Goal: Information Seeking & Learning: Learn about a topic

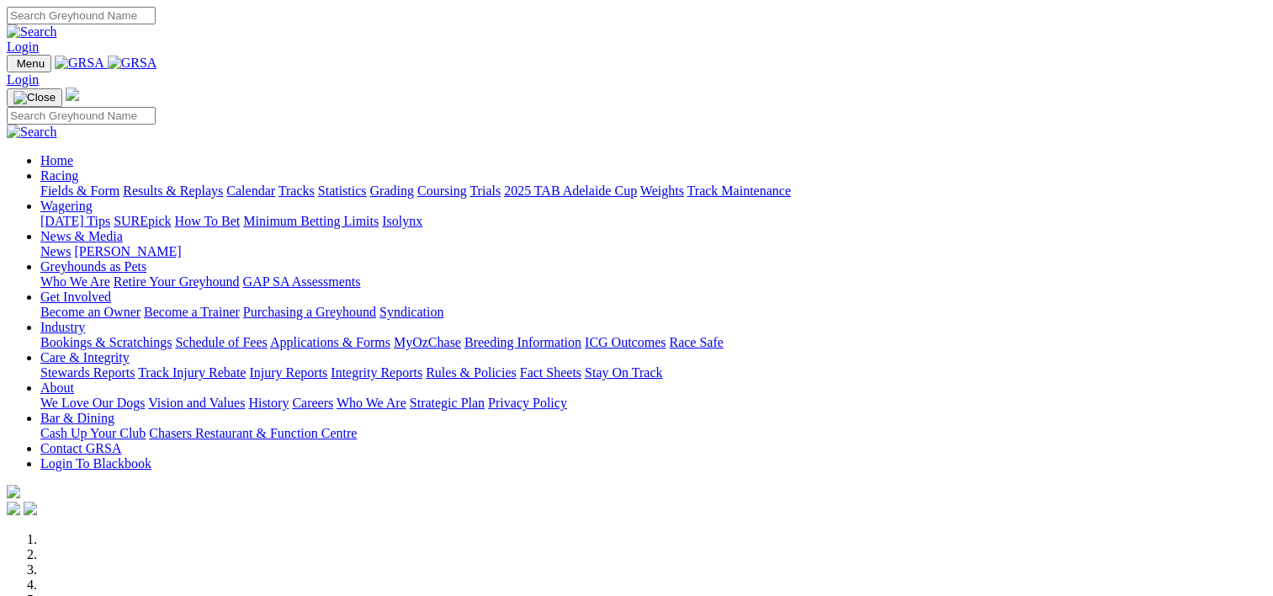
scroll to position [592, 0]
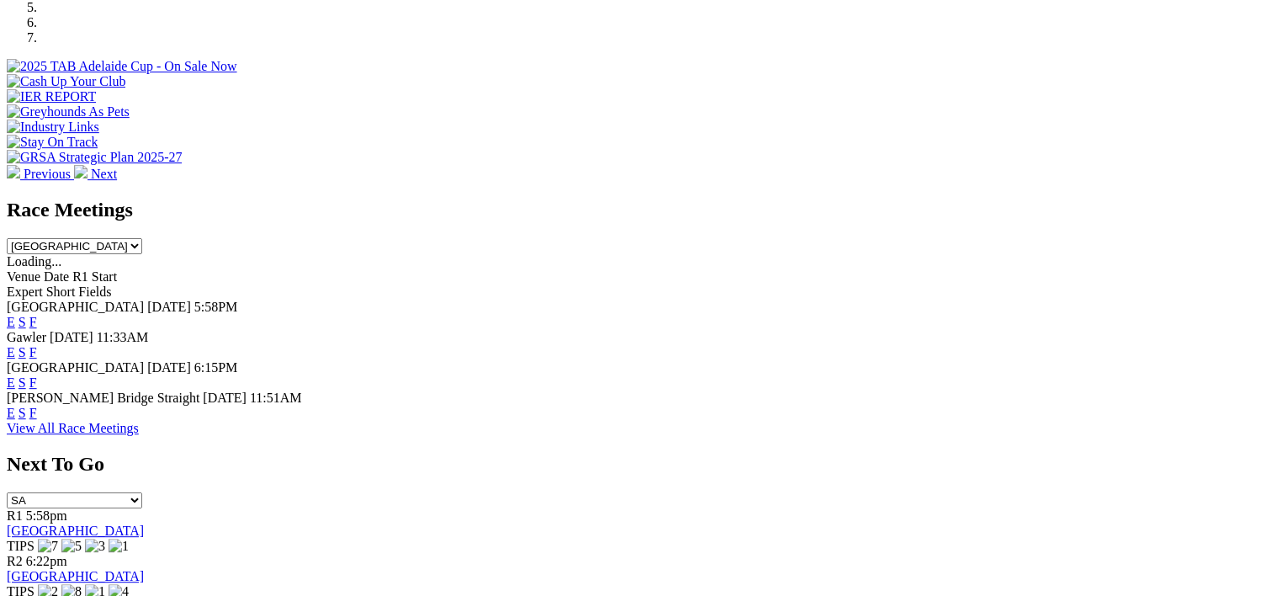
click at [37, 345] on link "F" at bounding box center [33, 352] width 8 height 14
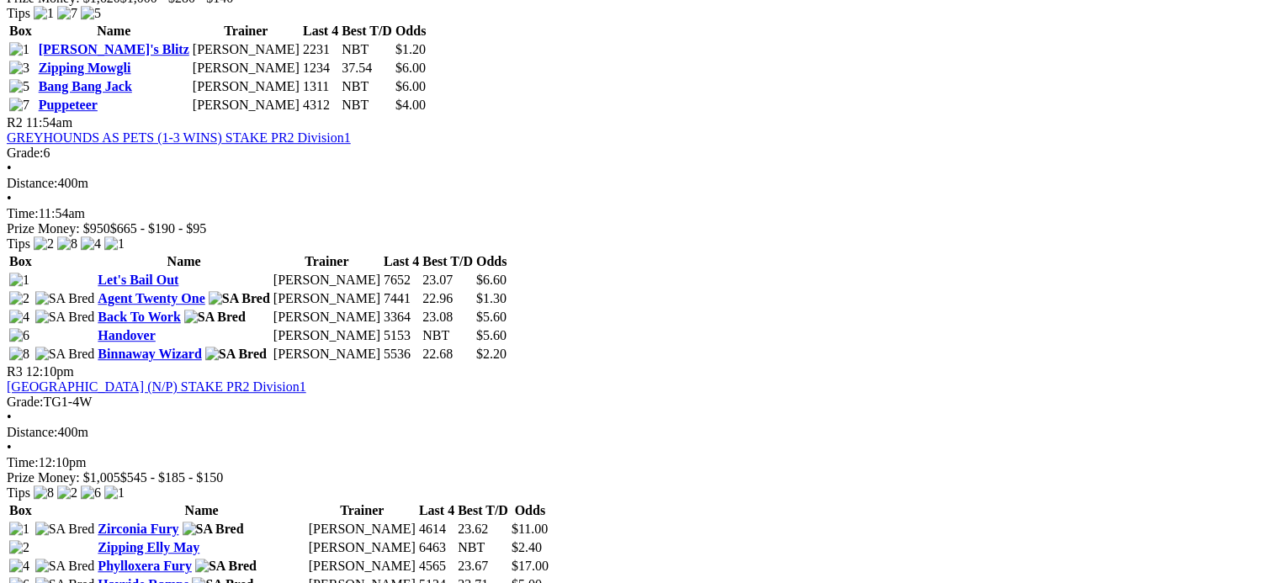
scroll to position [945, 0]
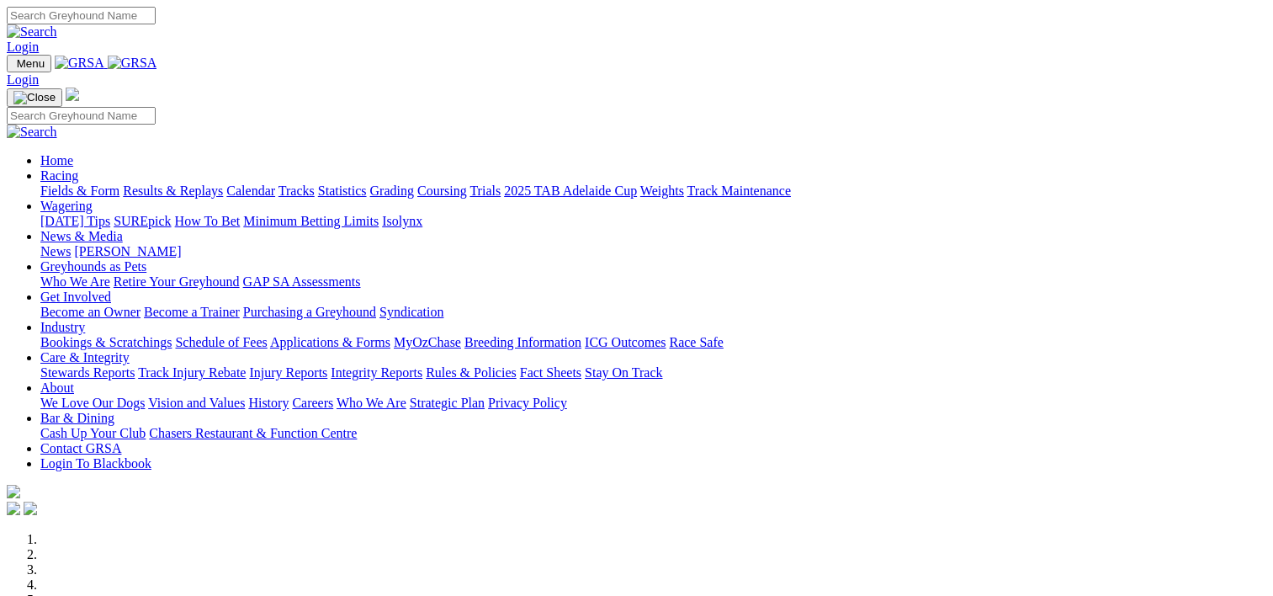
scroll to position [592, 0]
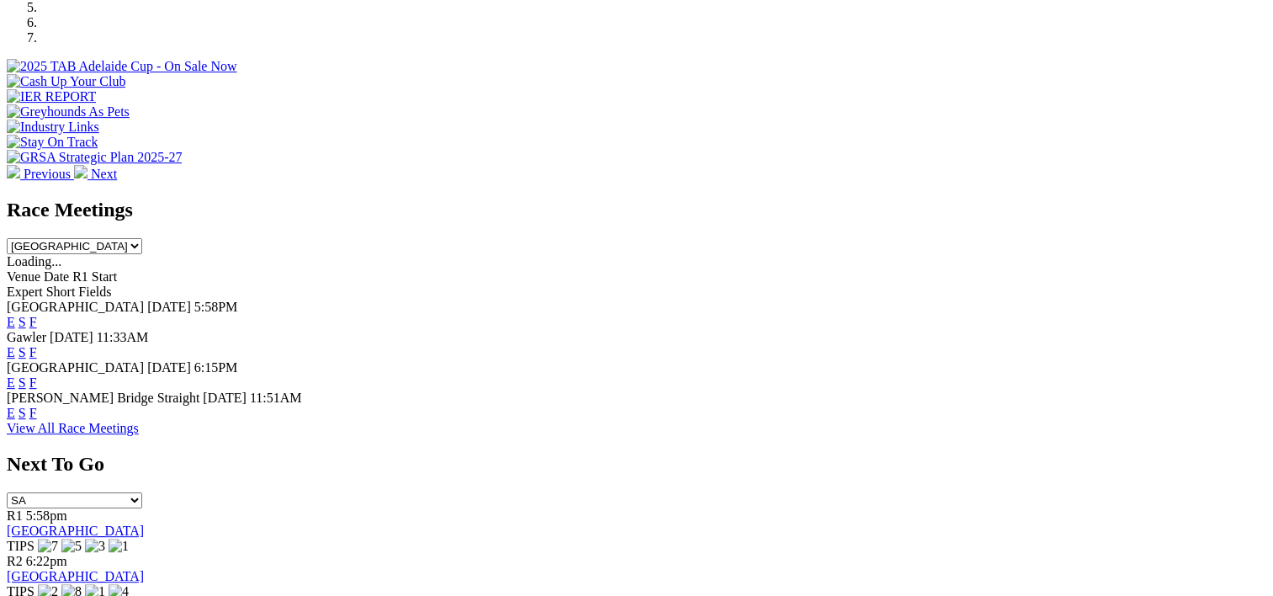
click at [37, 315] on link "F" at bounding box center [33, 322] width 8 height 14
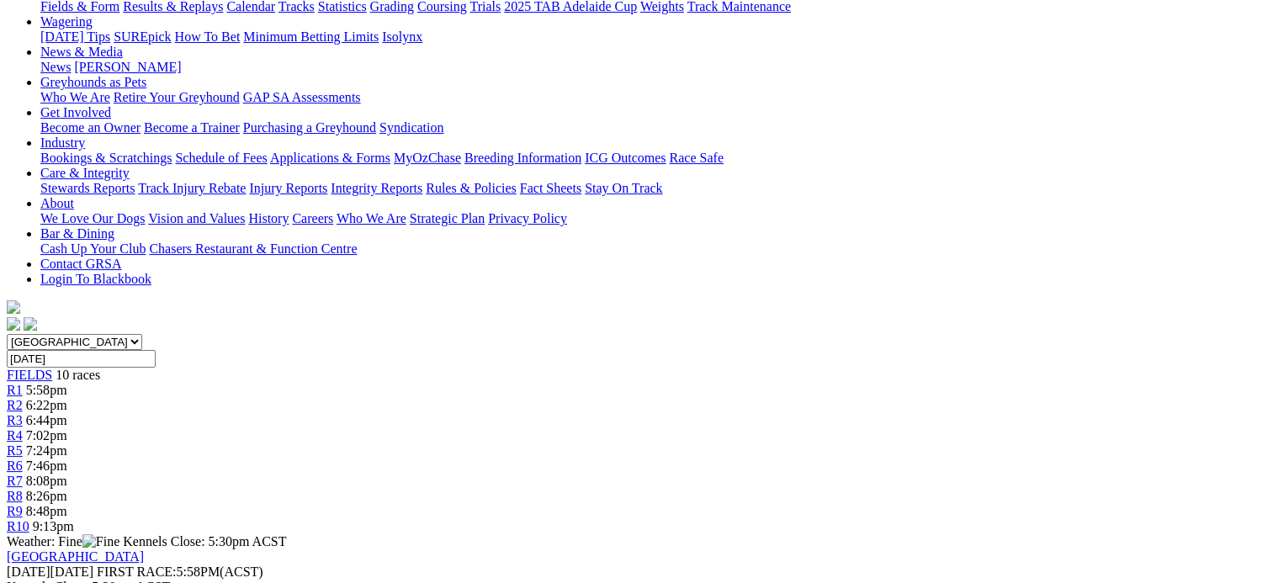
scroll to position [242, 0]
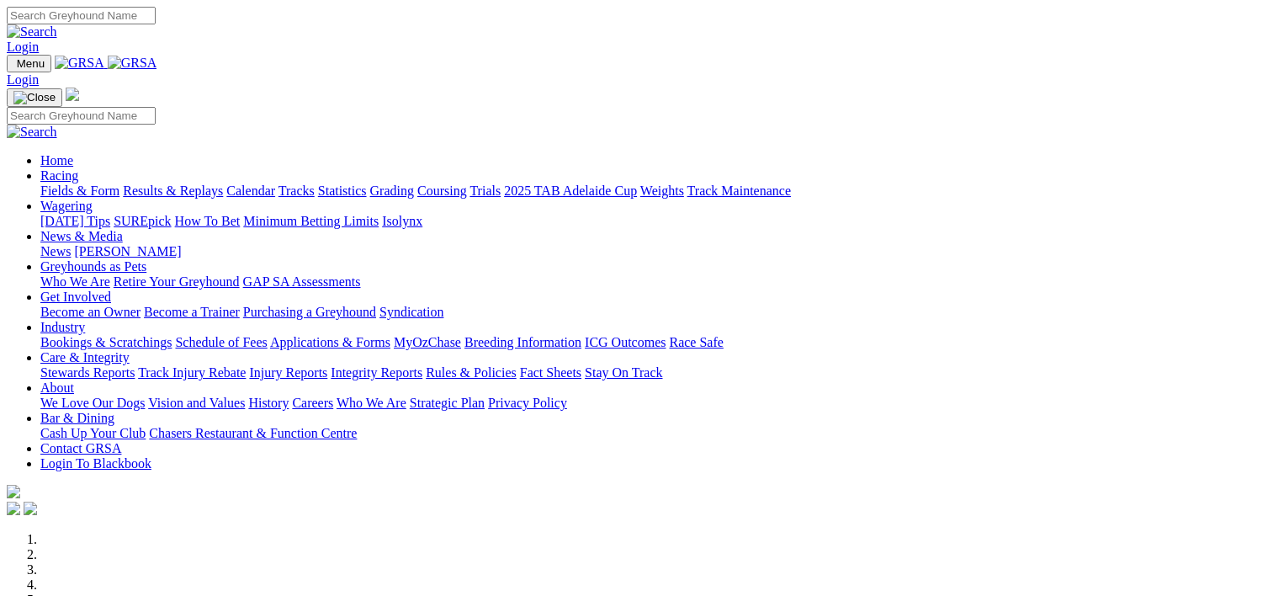
scroll to position [592, 0]
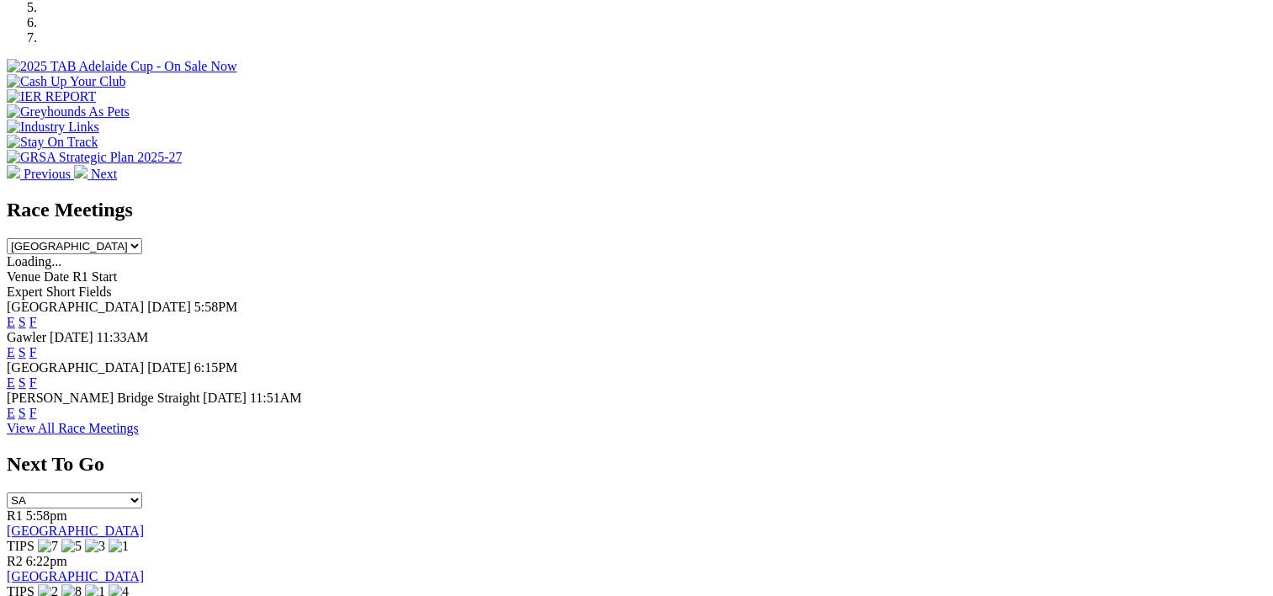
click at [37, 375] on link "F" at bounding box center [33, 382] width 8 height 14
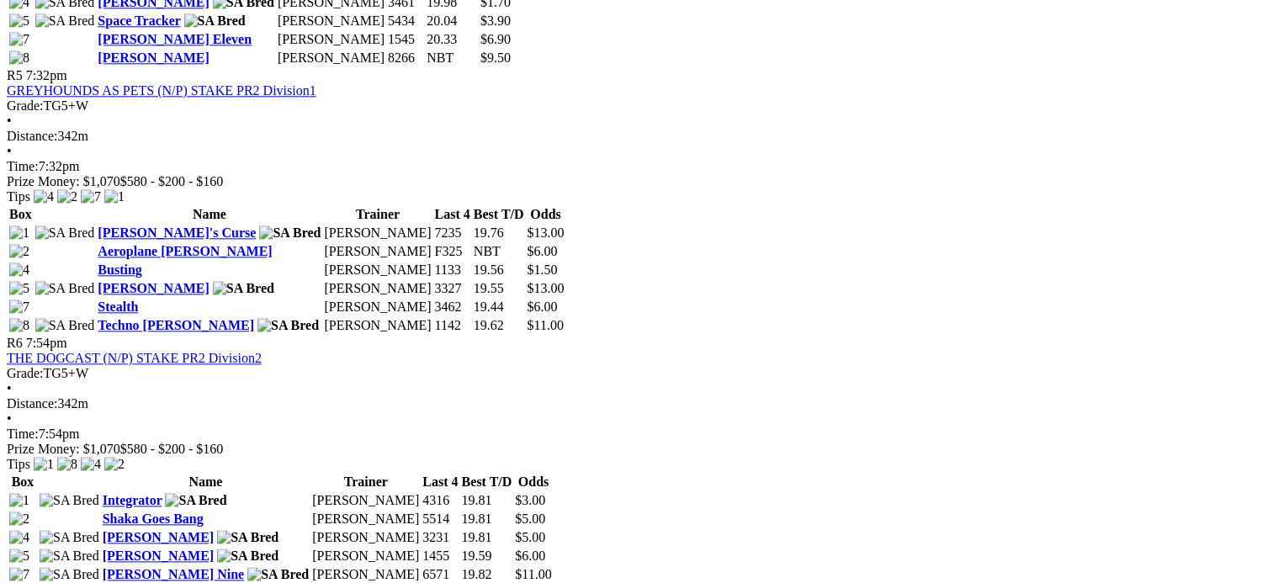
scroll to position [1866, 0]
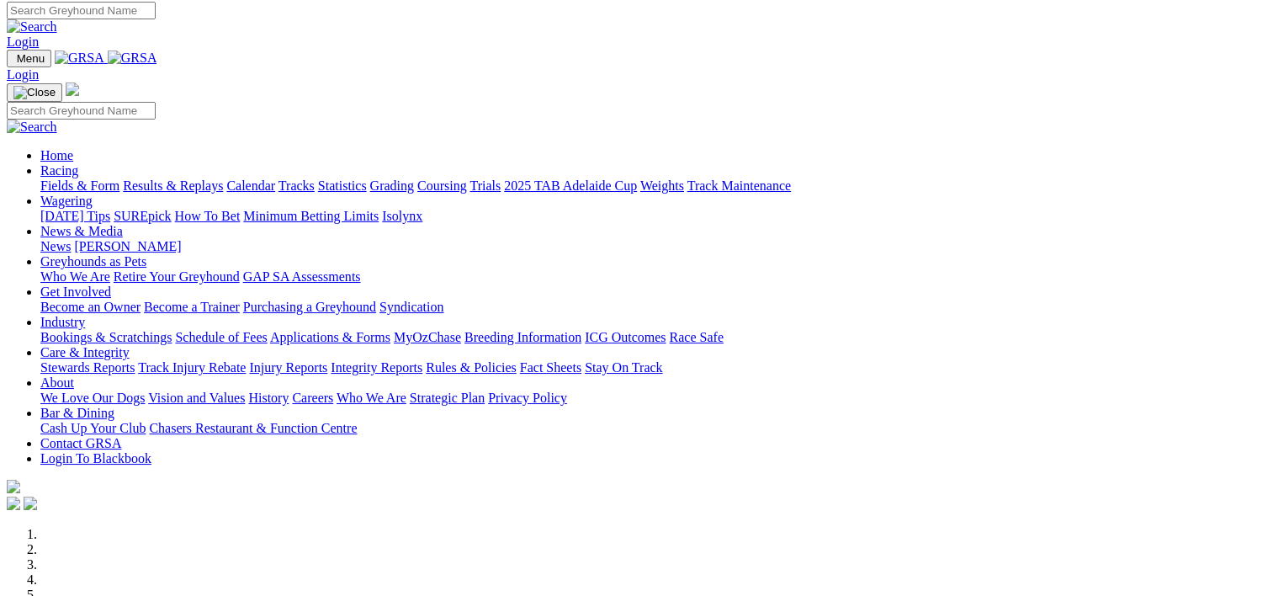
scroll to position [3, 0]
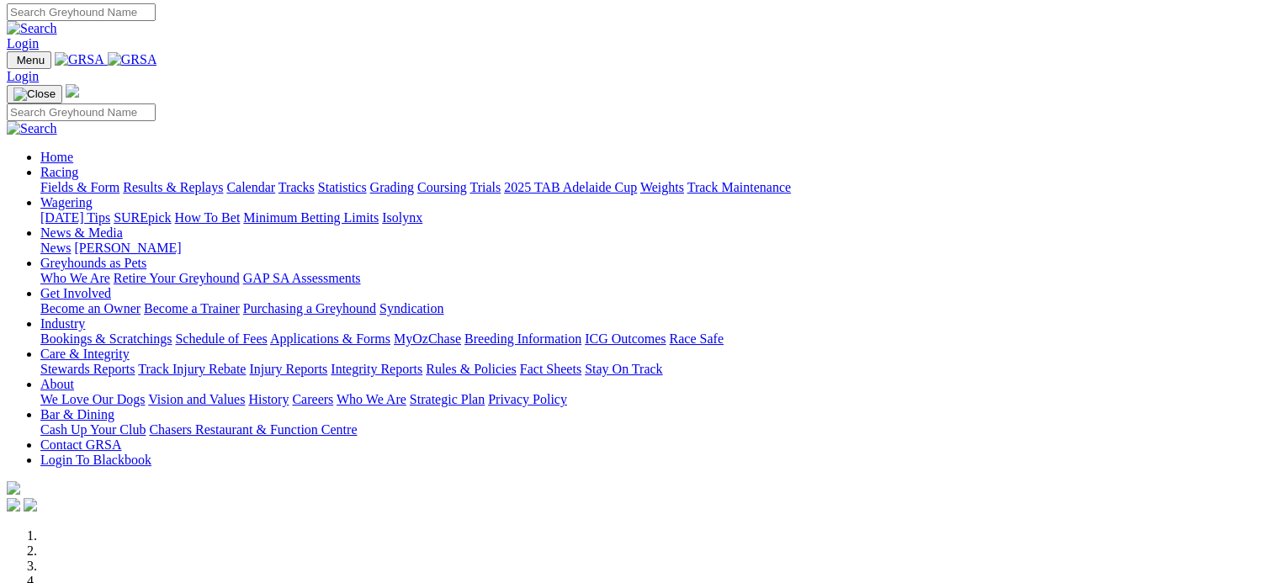
click at [223, 180] on link "Results & Replays" at bounding box center [173, 187] width 100 height 14
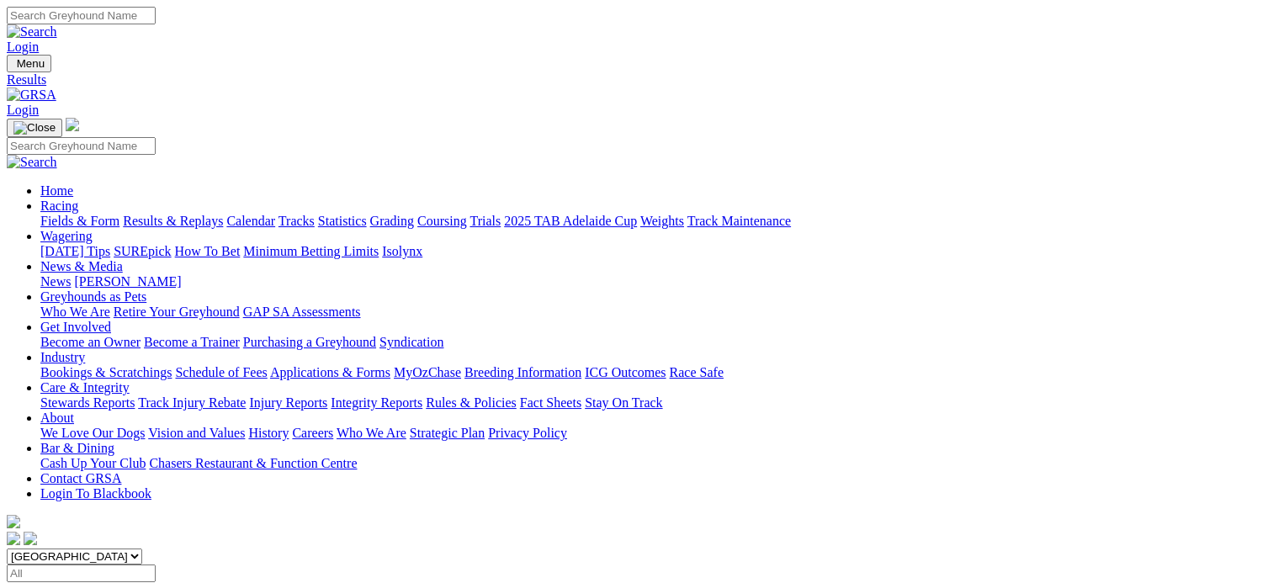
click at [185, 582] on div "SUMMARY 11 races" at bounding box center [637, 589] width 1260 height 15
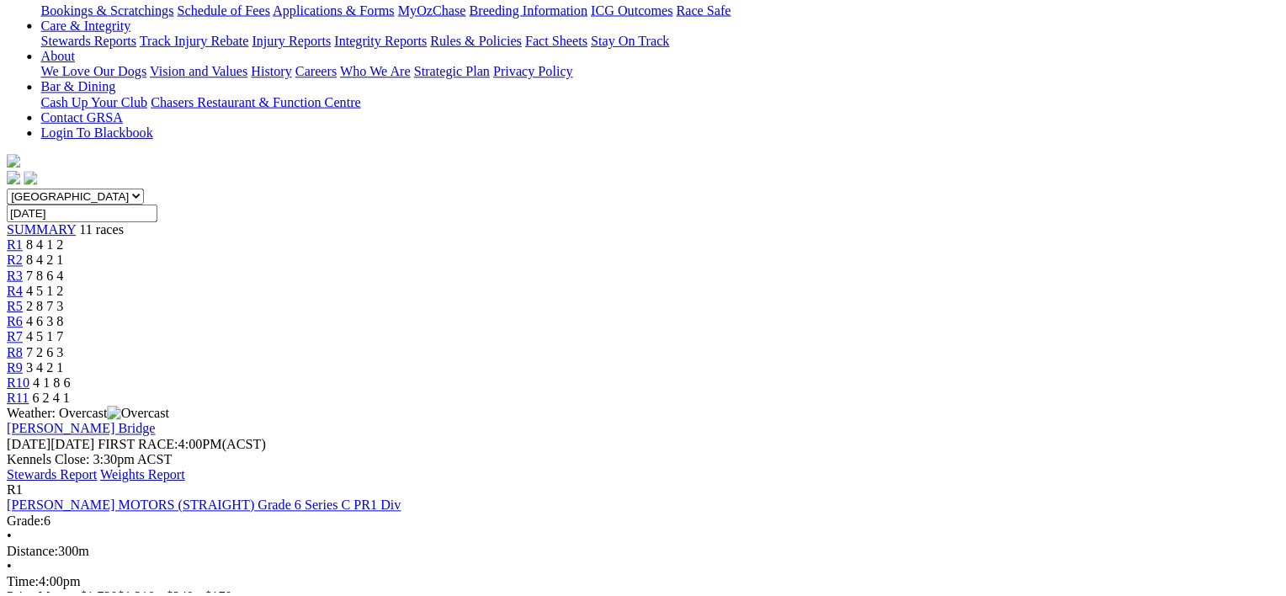
scroll to position [370, 0]
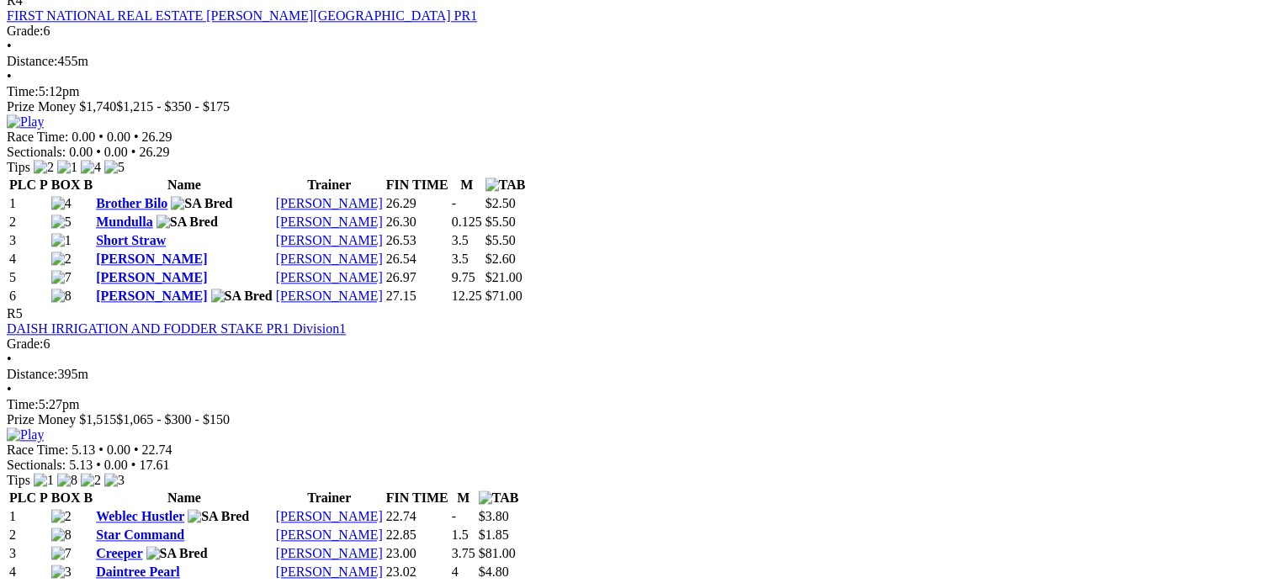
scroll to position [1901, 0]
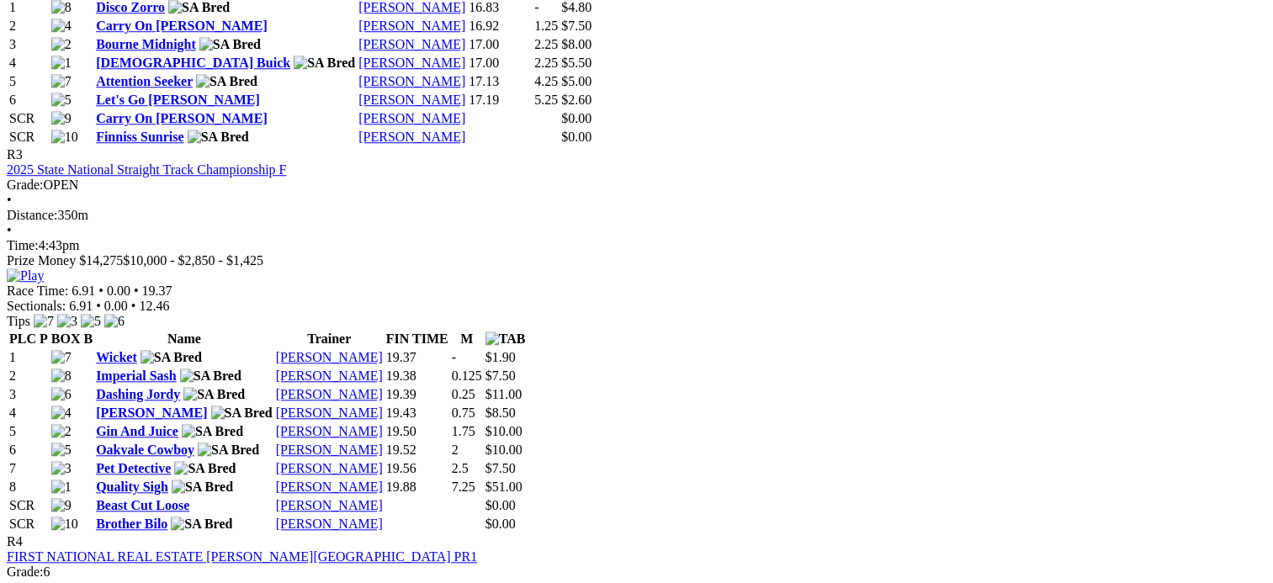
scroll to position [1390, 0]
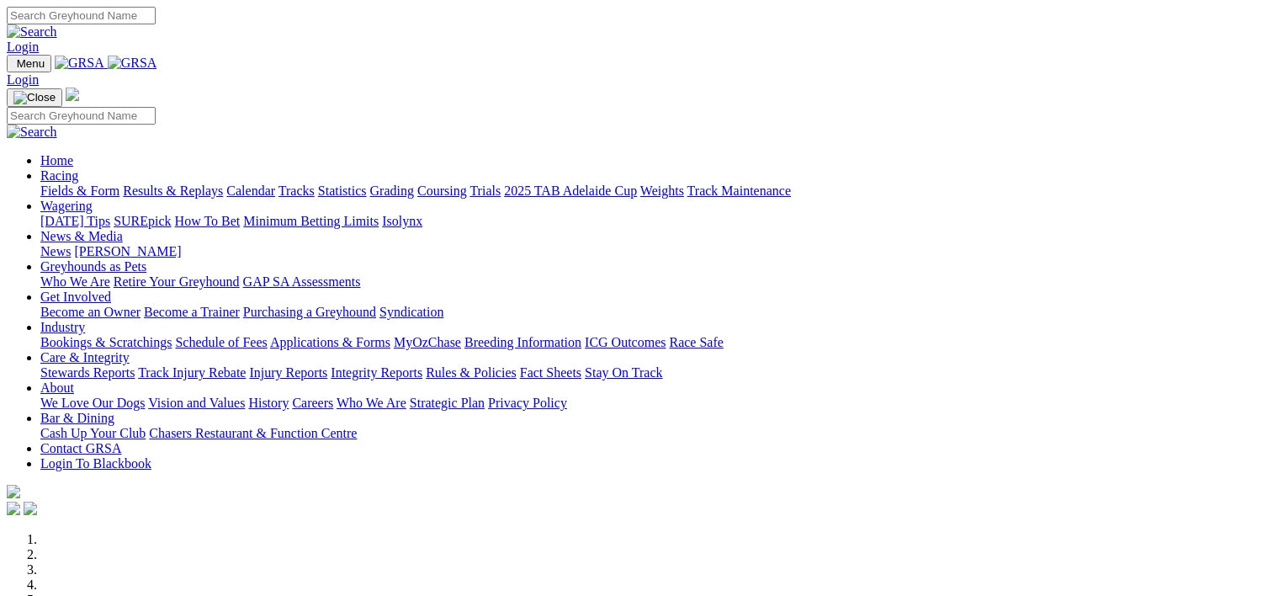
scroll to position [606, 0]
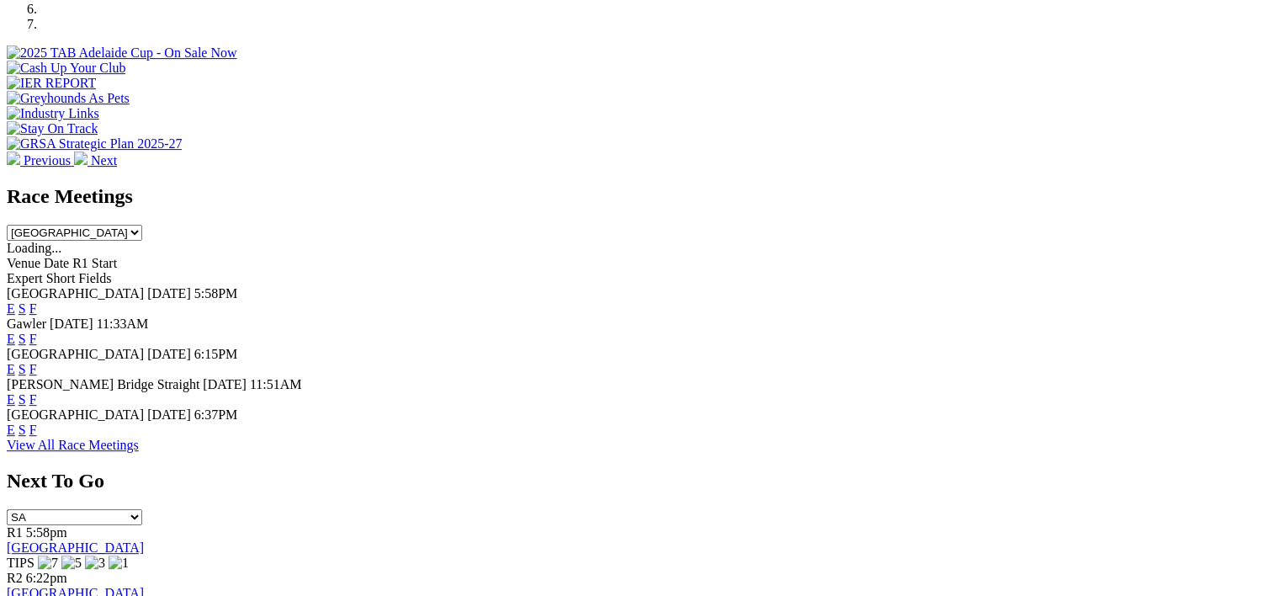
click at [882, 422] on div "E S F" at bounding box center [637, 429] width 1260 height 15
click at [37, 422] on link "F" at bounding box center [33, 429] width 8 height 14
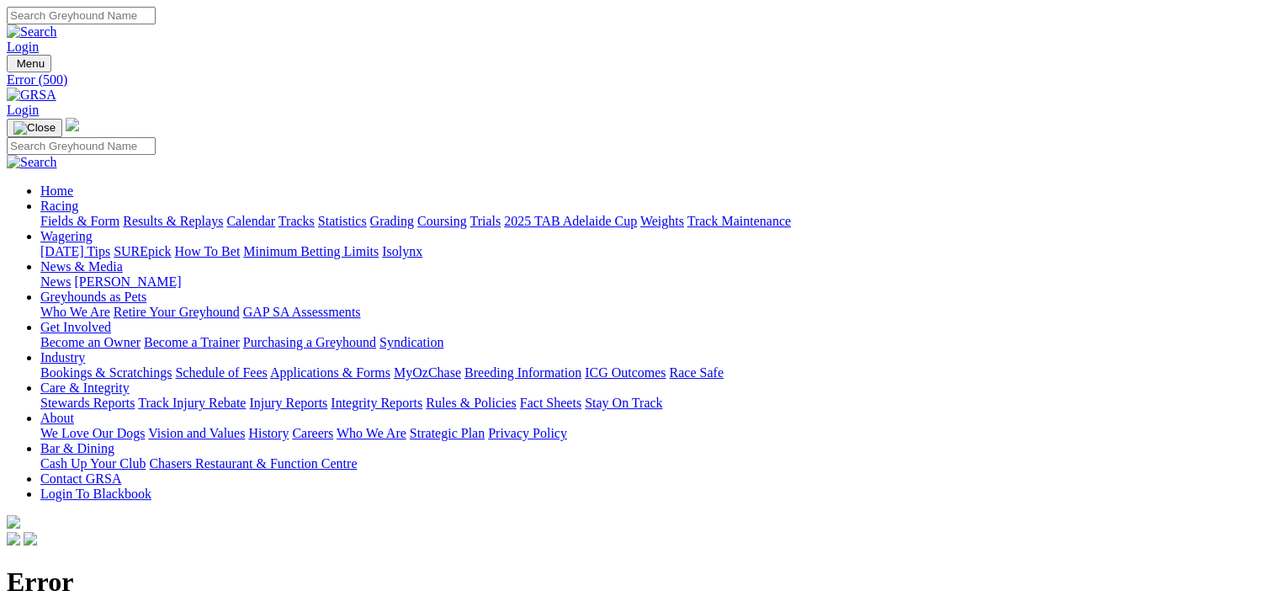
click at [56, 88] on img at bounding box center [32, 95] width 50 height 15
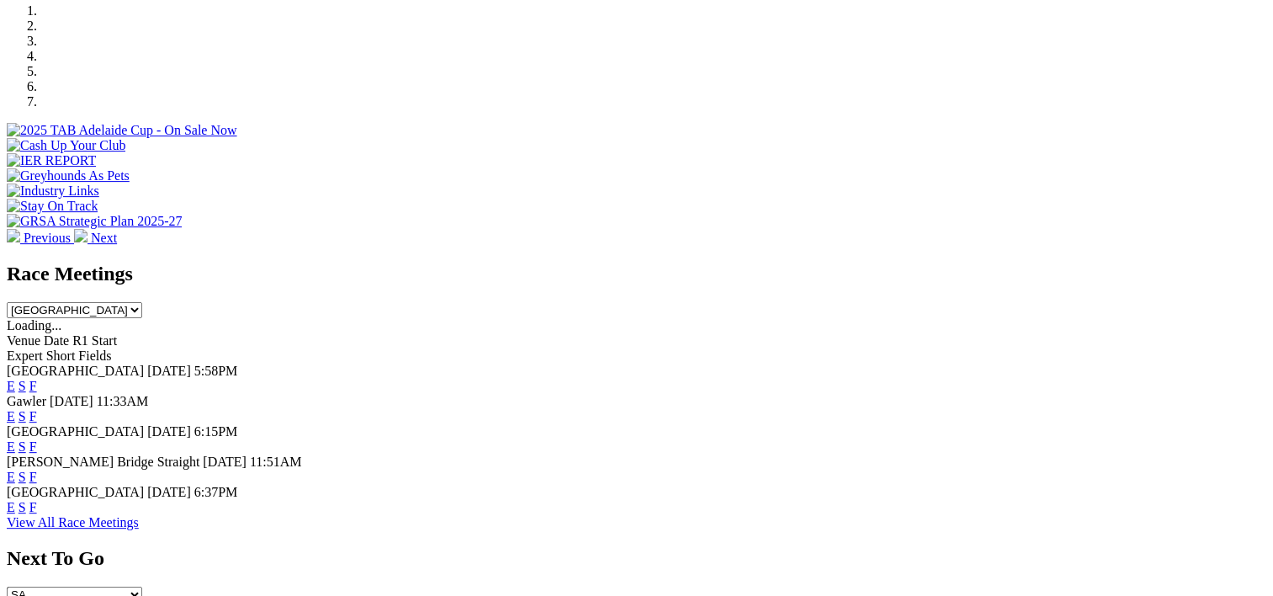
scroll to position [532, 0]
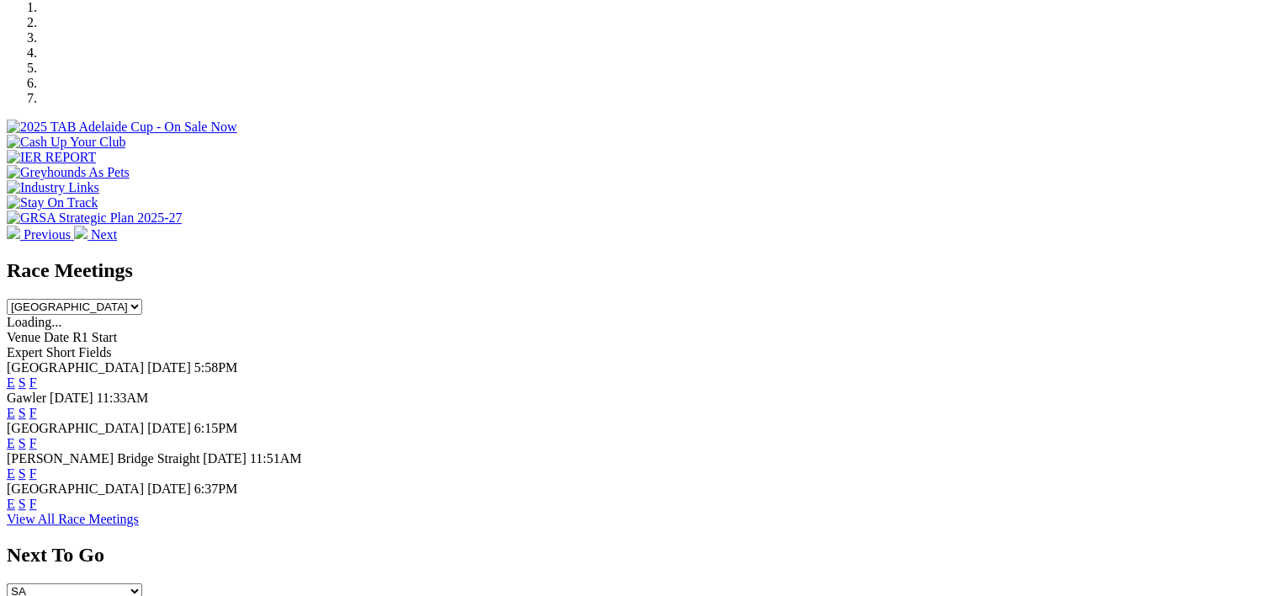
click at [37, 496] on link "F" at bounding box center [33, 503] width 8 height 14
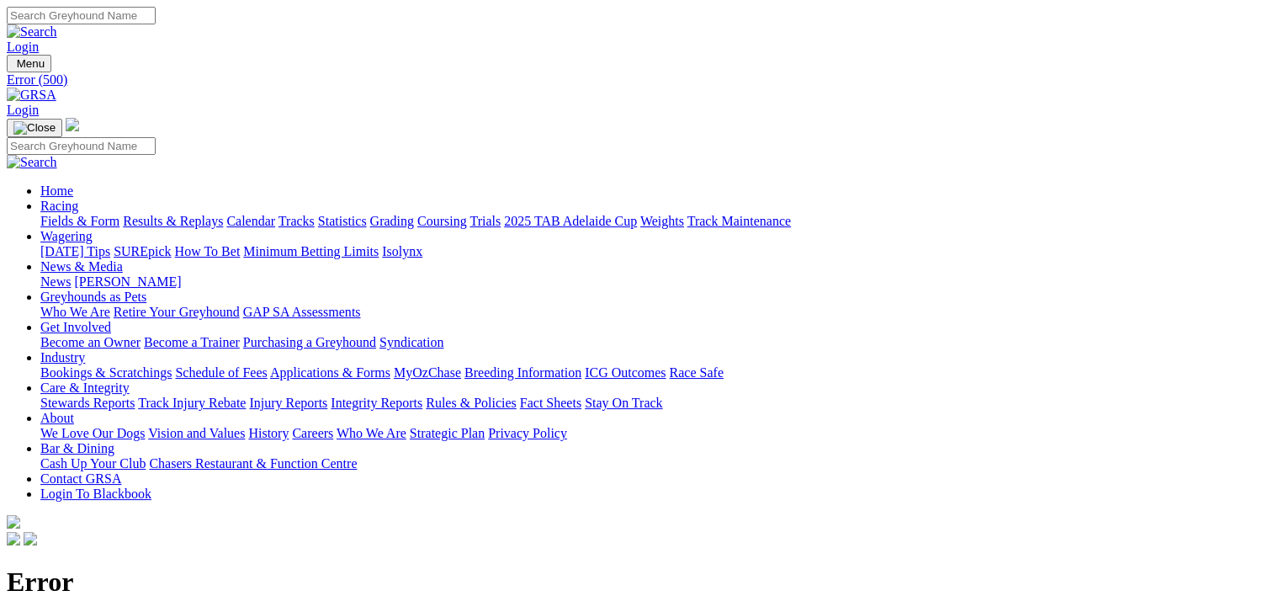
click at [56, 88] on img at bounding box center [32, 95] width 50 height 15
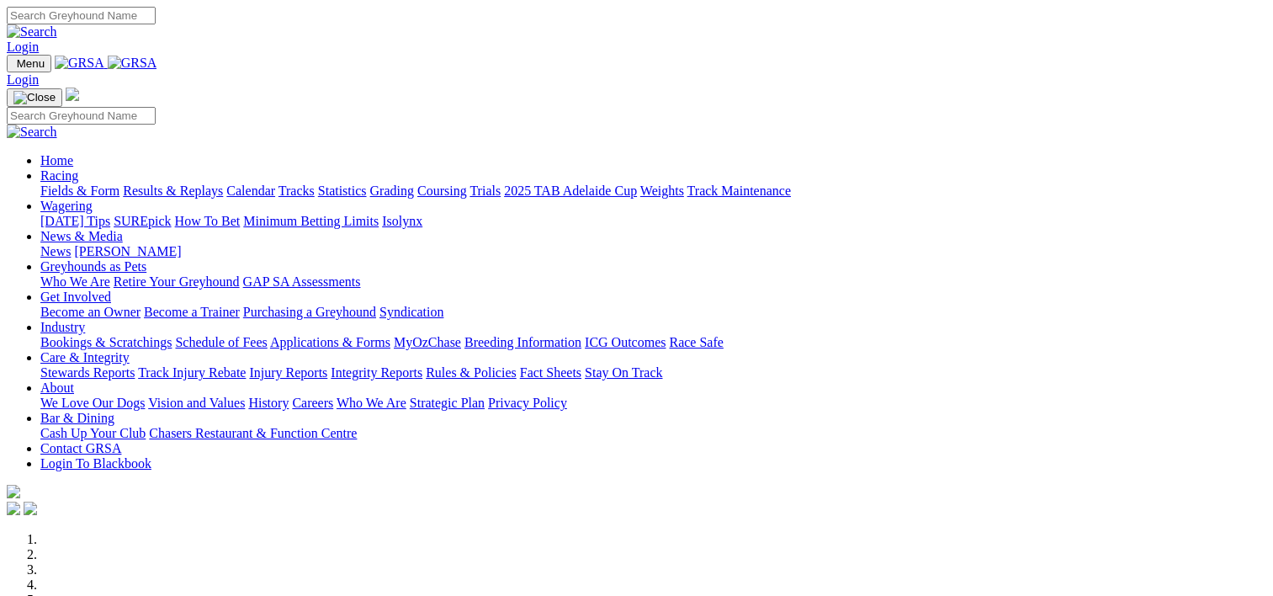
scroll to position [485, 0]
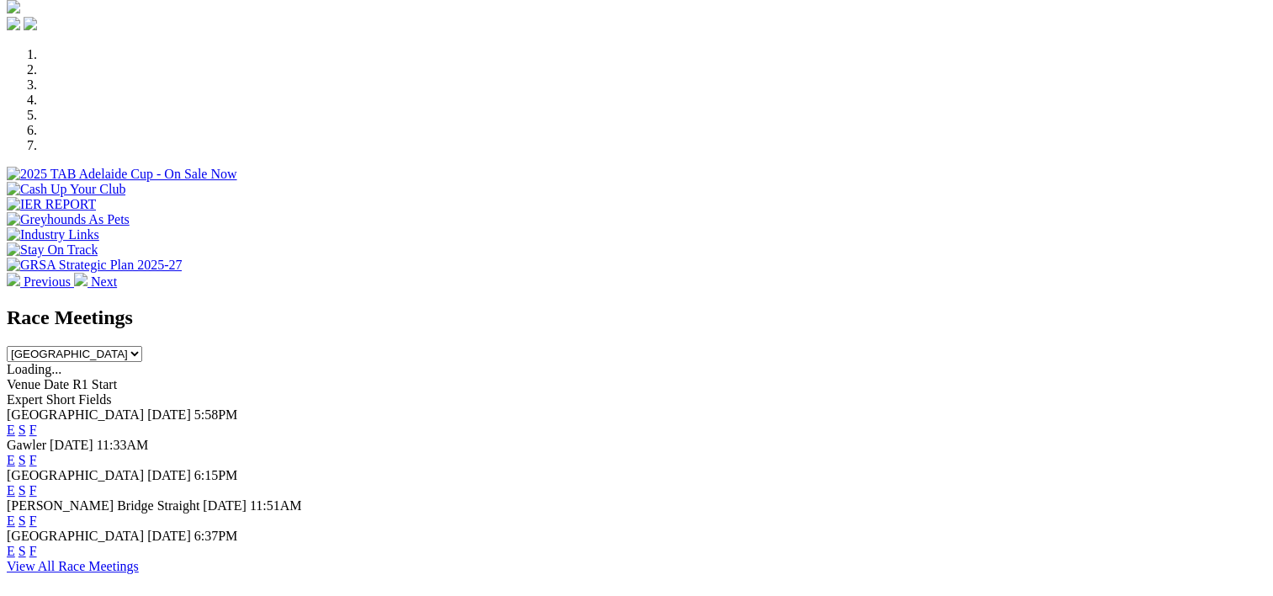
click at [37, 453] on link "F" at bounding box center [33, 460] width 8 height 14
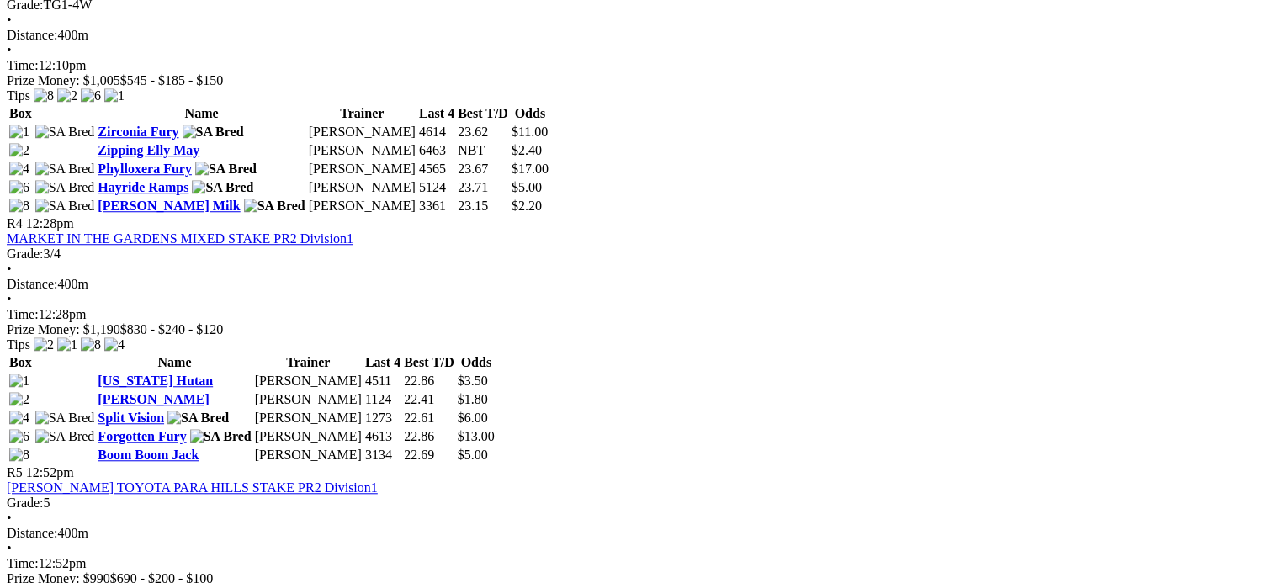
scroll to position [1373, 0]
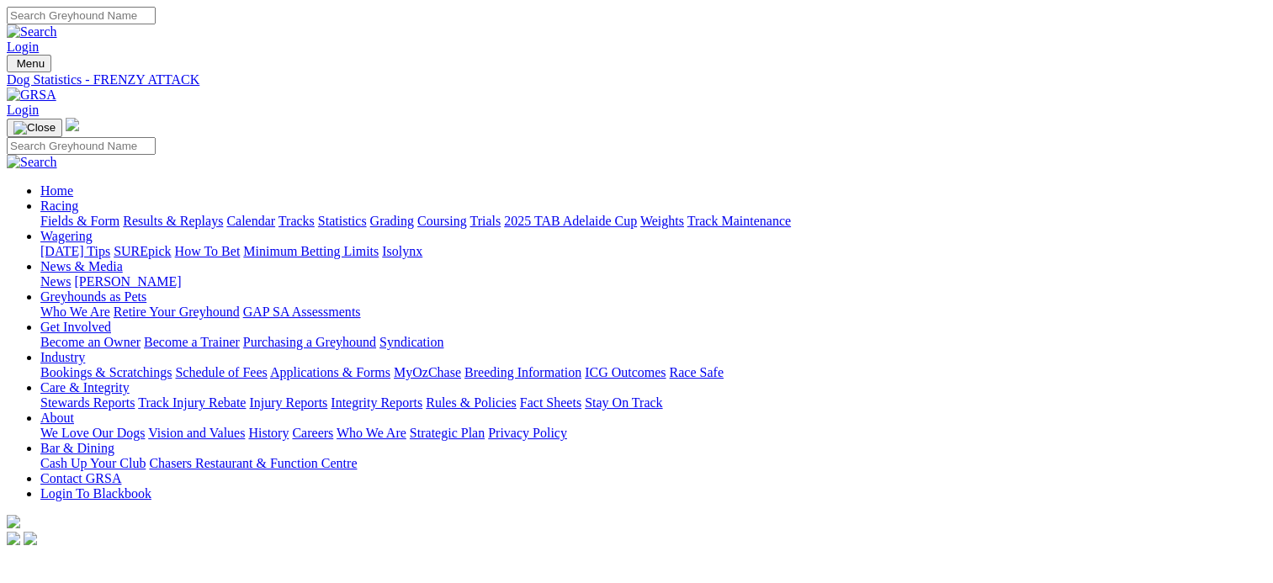
click at [56, 88] on img at bounding box center [32, 95] width 50 height 15
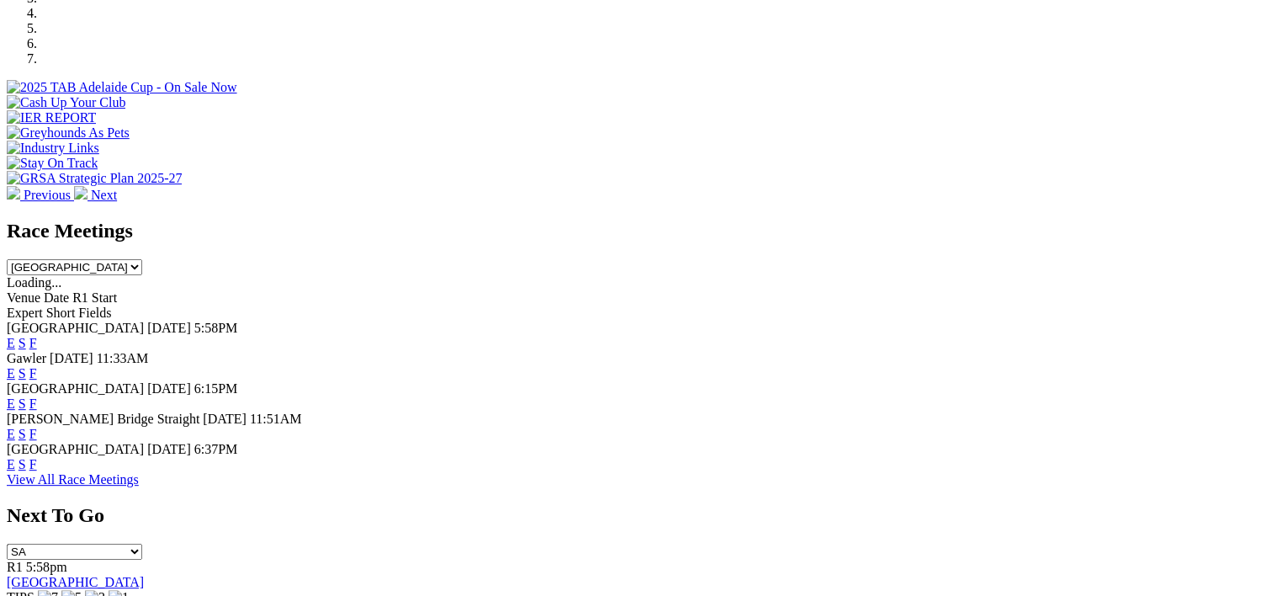
scroll to position [581, 0]
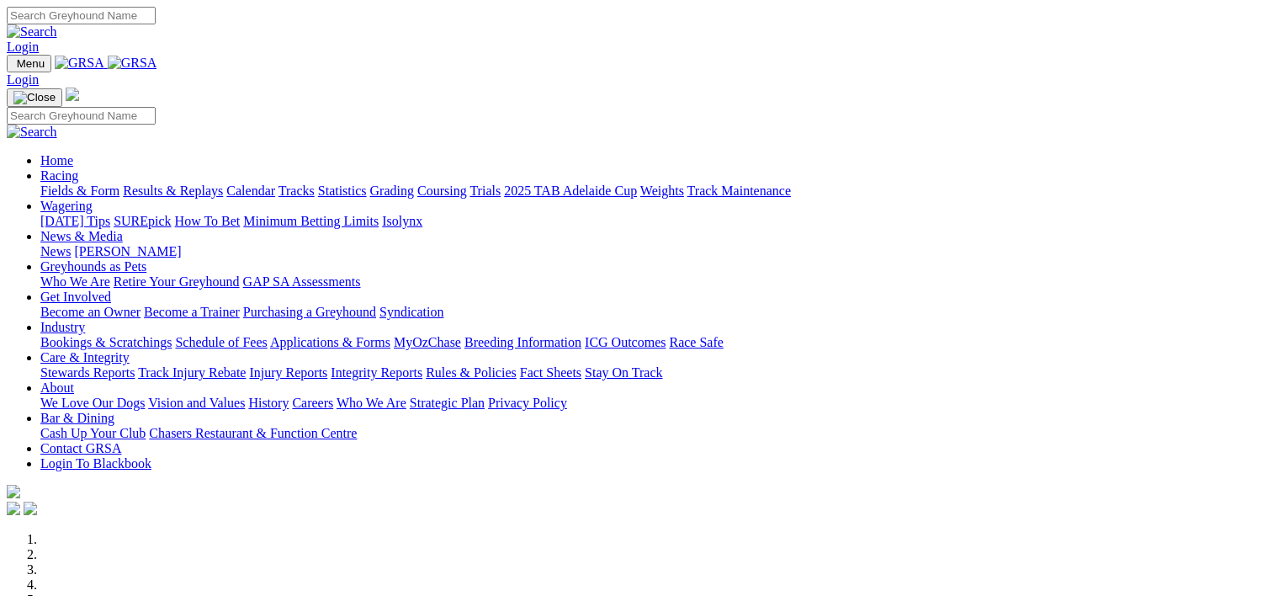
scroll to position [706, 0]
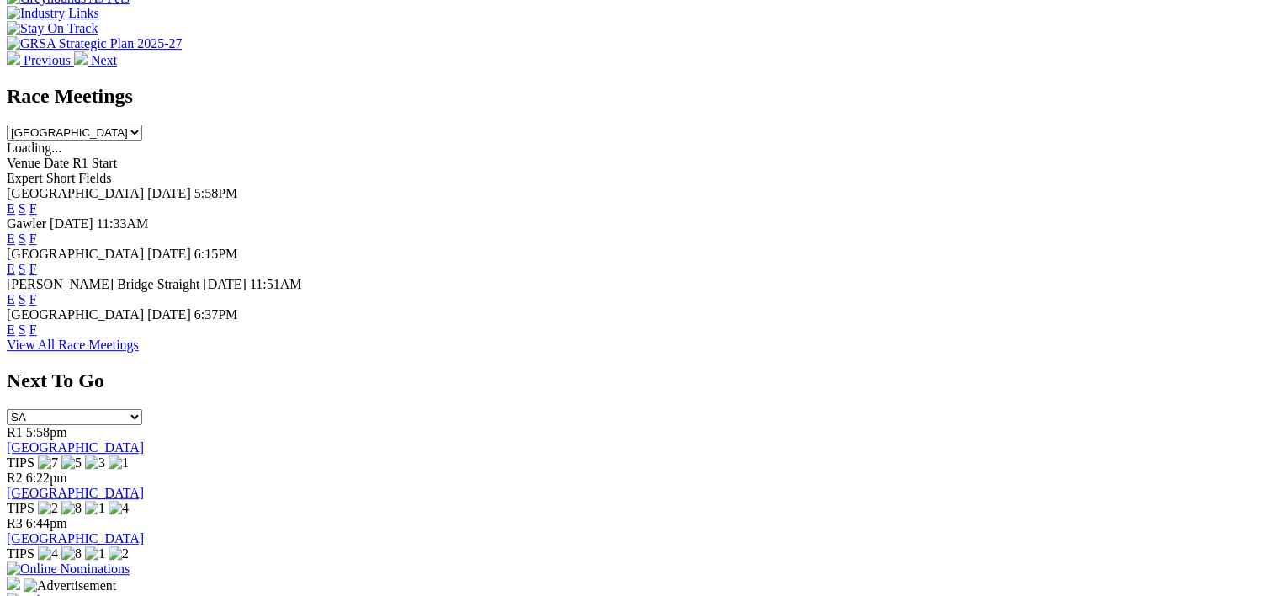
click at [37, 322] on link "F" at bounding box center [33, 329] width 8 height 14
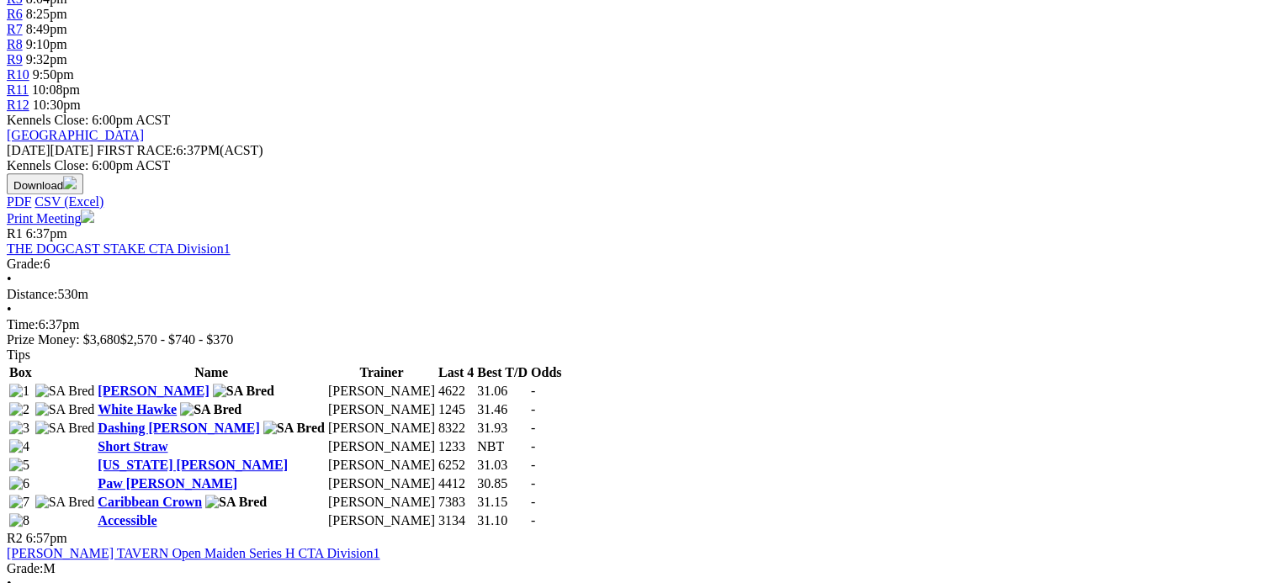
scroll to position [666, 0]
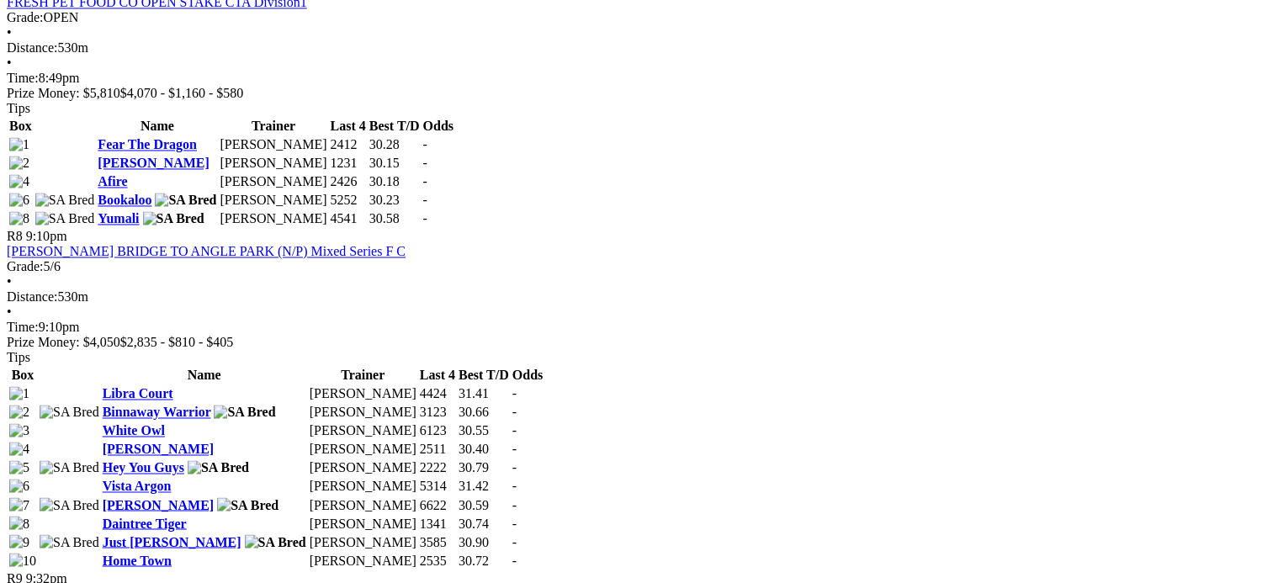
scroll to position [2689, 0]
